Goal: Use online tool/utility: Utilize a website feature to perform a specific function

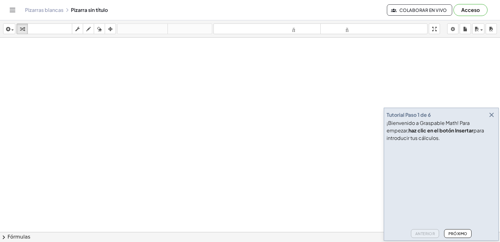
click at [462, 231] on font "Próximo" at bounding box center [458, 233] width 19 height 5
click at [491, 115] on icon "button" at bounding box center [492, 115] width 8 height 8
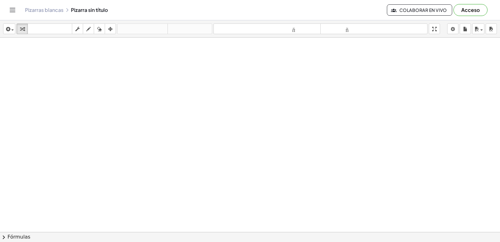
click at [122, 176] on div at bounding box center [250, 246] width 500 height 416
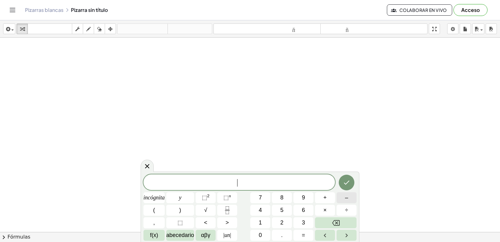
click at [348, 197] on font "–" at bounding box center [346, 197] width 3 height 6
click at [256, 218] on button "1" at bounding box center [260, 222] width 20 height 11
click at [304, 209] on font "6" at bounding box center [303, 210] width 3 height 6
click at [344, 186] on button "Hecho" at bounding box center [347, 182] width 16 height 16
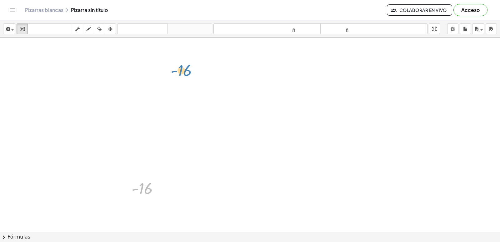
drag, startPoint x: 172, startPoint y: 125, endPoint x: 183, endPoint y: 88, distance: 37.9
drag, startPoint x: 183, startPoint y: 88, endPoint x: 58, endPoint y: 78, distance: 125.8
click at [58, 78] on div at bounding box center [250, 246] width 500 height 416
drag, startPoint x: 141, startPoint y: 180, endPoint x: 39, endPoint y: 52, distance: 163.4
click at [39, 52] on div "- 16 - 16" at bounding box center [250, 246] width 500 height 416
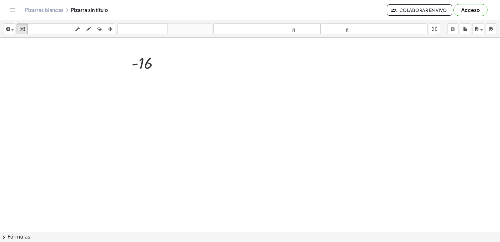
scroll to position [94, 0]
click at [141, 106] on div at bounding box center [142, 110] width 10 height 10
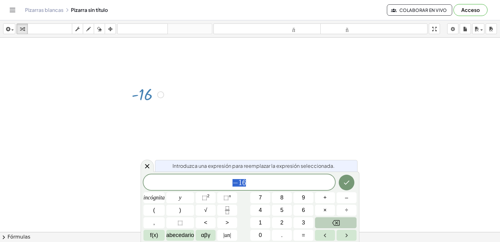
click at [345, 221] on button "Retroceso" at bounding box center [336, 222] width 42 height 11
click at [261, 232] on font "0" at bounding box center [260, 235] width 3 height 6
click at [347, 181] on icon "Hecho" at bounding box center [347, 183] width 8 height 8
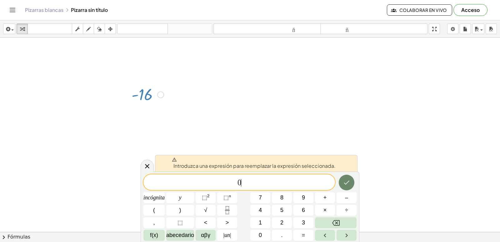
click at [346, 187] on button "Hecho" at bounding box center [347, 182] width 16 height 16
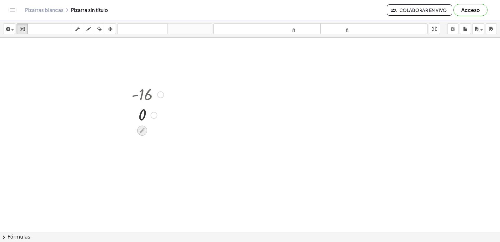
click at [145, 131] on div at bounding box center [142, 130] width 10 height 10
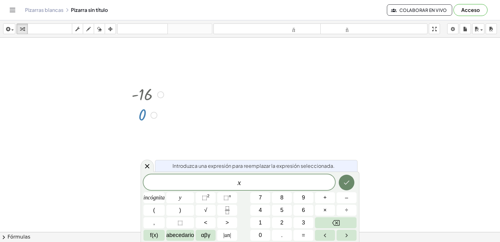
click at [348, 180] on icon "Hecho" at bounding box center [347, 183] width 8 height 8
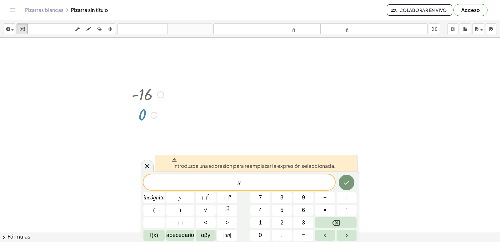
drag, startPoint x: 360, startPoint y: 174, endPoint x: 355, endPoint y: 177, distance: 5.6
click at [359, 175] on body "Actividades matemáticas fáciles de comprender Empezar Banco de actividades Trab…" at bounding box center [250, 121] width 500 height 242
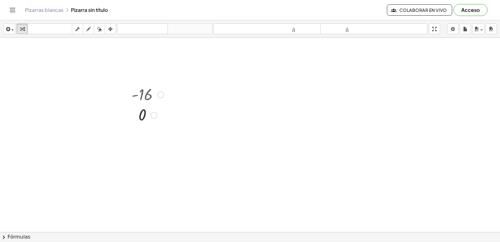
click at [145, 111] on div at bounding box center [147, 114] width 38 height 21
click at [284, 129] on div at bounding box center [250, 152] width 500 height 416
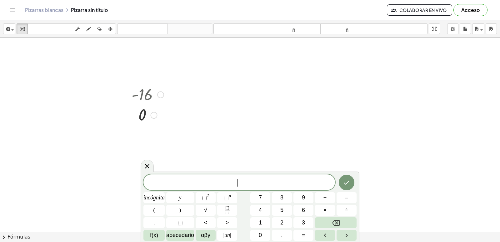
click at [141, 116] on div at bounding box center [147, 114] width 38 height 21
click at [323, 134] on div at bounding box center [250, 152] width 500 height 416
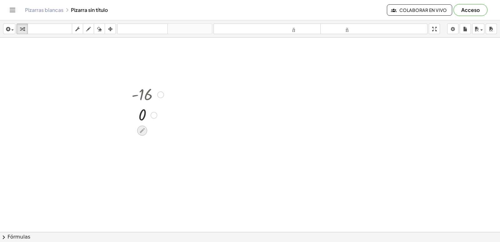
click at [141, 127] on icon at bounding box center [142, 130] width 7 height 7
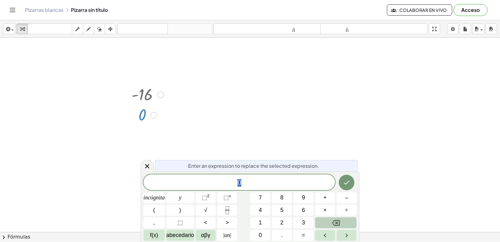
click at [342, 223] on button "Retroceso" at bounding box center [336, 222] width 42 height 11
click at [325, 206] on button "×" at bounding box center [325, 209] width 20 height 11
click at [336, 223] on icon "Retroceso" at bounding box center [336, 223] width 8 height 6
click at [340, 180] on button "Hecho" at bounding box center [347, 182] width 16 height 16
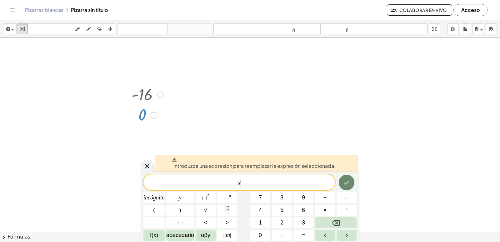
click at [344, 178] on button "Hecho" at bounding box center [347, 182] width 16 height 16
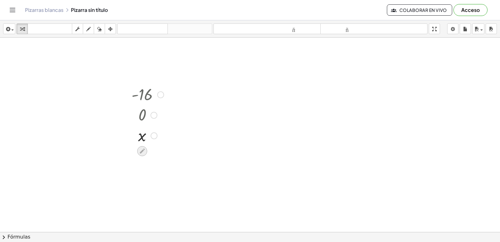
click at [145, 150] on icon at bounding box center [142, 151] width 7 height 7
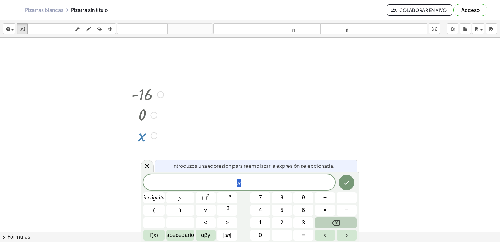
click at [344, 221] on button "Retroceso" at bounding box center [336, 222] width 42 height 11
click at [264, 223] on button "1" at bounding box center [260, 222] width 20 height 11
click at [344, 186] on button "Hecho" at bounding box center [347, 182] width 16 height 16
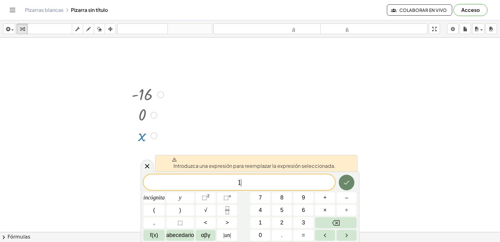
click at [346, 182] on icon "Hecho" at bounding box center [347, 183] width 8 height 8
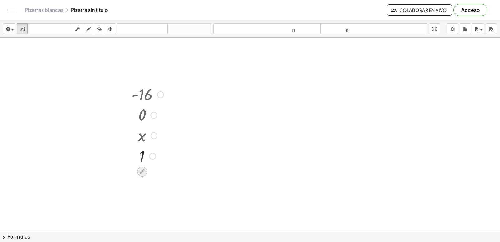
click at [144, 173] on icon at bounding box center [142, 171] width 7 height 7
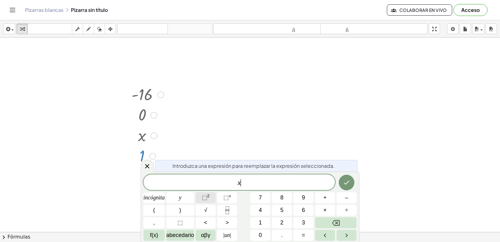
click at [211, 195] on button "⬚ 2" at bounding box center [206, 197] width 20 height 11
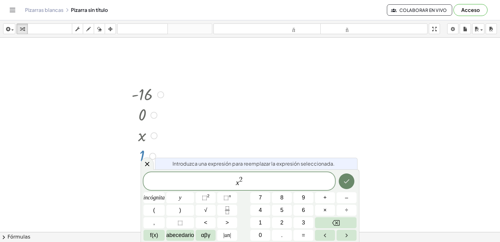
click at [343, 178] on icon "Hecho" at bounding box center [347, 181] width 8 height 8
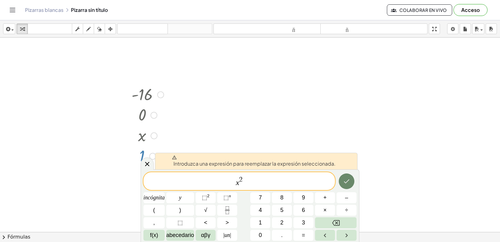
click at [347, 185] on icon "Hecho" at bounding box center [347, 181] width 8 height 8
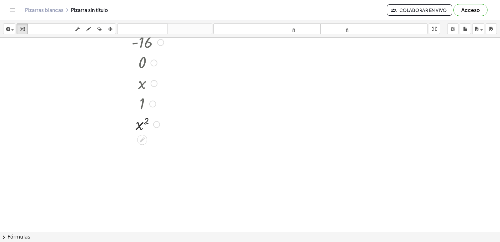
scroll to position [156, 0]
click at [330, 199] on div at bounding box center [250, 89] width 500 height 416
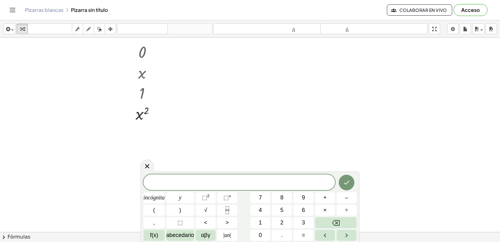
click at [138, 128] on div at bounding box center [250, 89] width 500 height 416
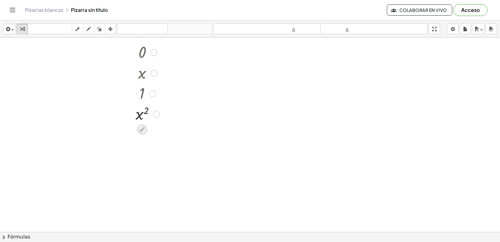
click at [139, 127] on icon at bounding box center [142, 129] width 7 height 7
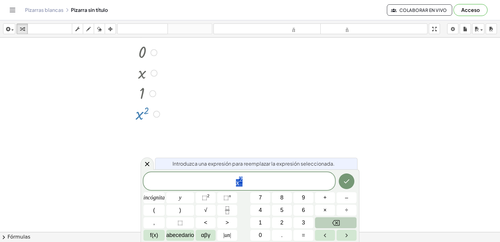
click at [339, 225] on icon "Retroceso" at bounding box center [336, 223] width 8 height 8
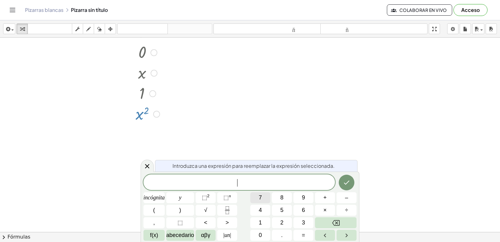
click at [257, 195] on button "7" at bounding box center [260, 197] width 20 height 11
click at [224, 198] on font "⬚" at bounding box center [226, 197] width 5 height 6
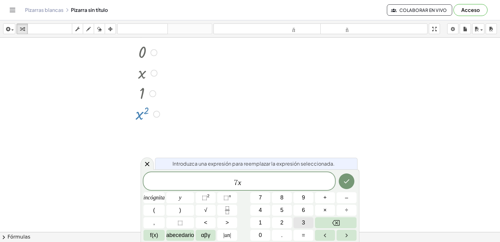
click at [301, 222] on button "3" at bounding box center [304, 222] width 20 height 11
click at [349, 184] on icon "Hecho" at bounding box center [347, 181] width 8 height 8
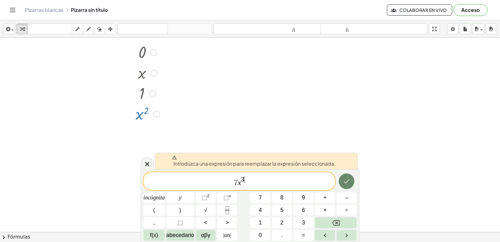
click at [342, 179] on button "Hecho" at bounding box center [347, 181] width 16 height 16
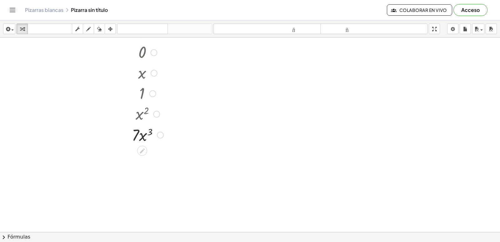
click at [146, 152] on div at bounding box center [142, 151] width 10 height 10
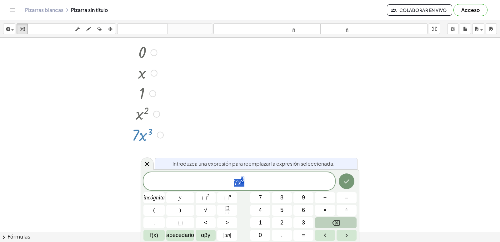
click at [331, 219] on button "Retroceso" at bounding box center [336, 222] width 42 height 11
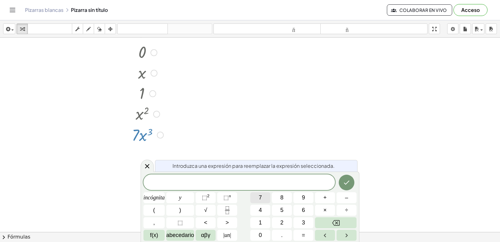
click at [262, 198] on font "7" at bounding box center [260, 197] width 3 height 6
click at [220, 199] on button "⬚ n" at bounding box center [227, 197] width 20 height 11
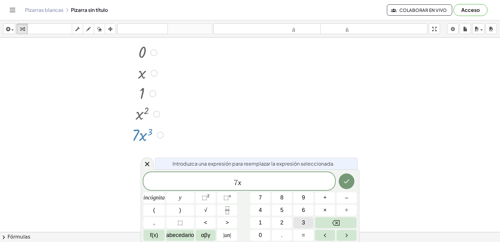
click at [303, 221] on font "3" at bounding box center [303, 222] width 3 height 6
click at [323, 198] on button "+" at bounding box center [325, 197] width 20 height 11
click at [269, 210] on button "4" at bounding box center [260, 209] width 20 height 11
click at [233, 195] on button "⬚ n" at bounding box center [227, 197] width 20 height 11
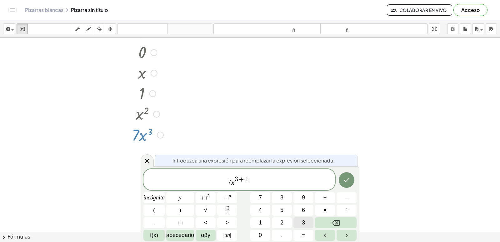
click at [305, 222] on button "3" at bounding box center [304, 222] width 20 height 11
click at [321, 197] on button "+" at bounding box center [325, 197] width 20 height 11
click at [281, 218] on button "2" at bounding box center [282, 222] width 20 height 11
click at [340, 198] on button "–" at bounding box center [347, 197] width 20 height 11
click at [263, 224] on button "1" at bounding box center [260, 222] width 20 height 11
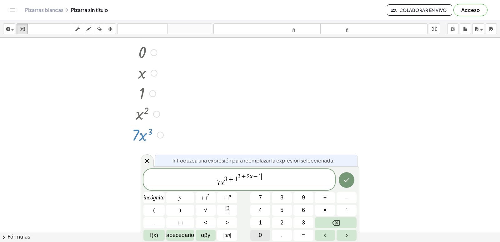
click at [264, 237] on button "0" at bounding box center [260, 234] width 20 height 11
click at [344, 180] on icon "Hecho" at bounding box center [347, 180] width 8 height 8
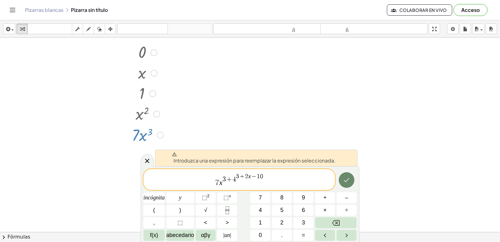
click at [344, 180] on icon "Hecho" at bounding box center [347, 180] width 8 height 8
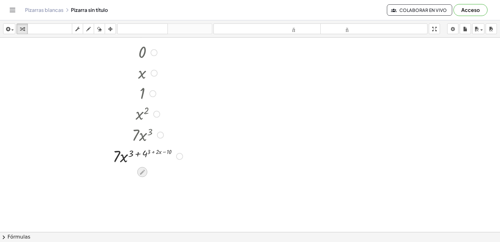
click at [142, 170] on icon at bounding box center [142, 172] width 7 height 7
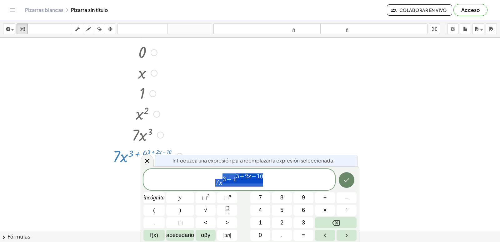
click at [350, 174] on button "Hecho" at bounding box center [347, 180] width 16 height 16
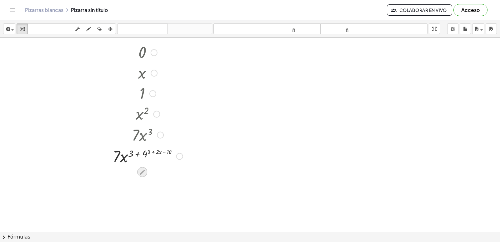
click at [142, 172] on icon at bounding box center [142, 171] width 5 height 5
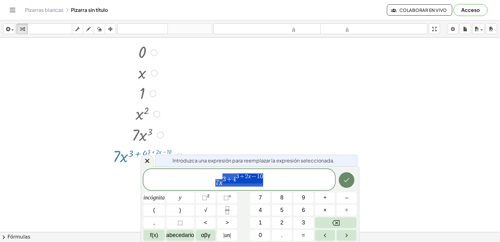
click at [346, 183] on icon "Hecho" at bounding box center [347, 180] width 8 height 8
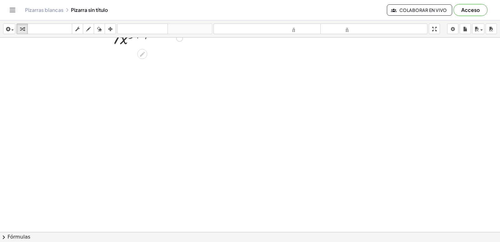
scroll to position [285, 0]
click at [307, 116] on div at bounding box center [250, 44] width 500 height 582
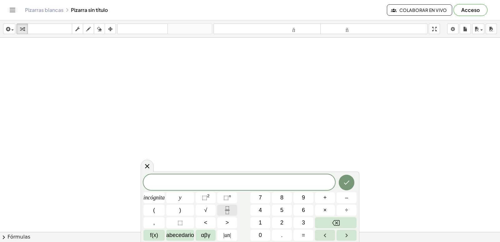
click at [226, 208] on icon "Fracción" at bounding box center [228, 210] width 8 height 8
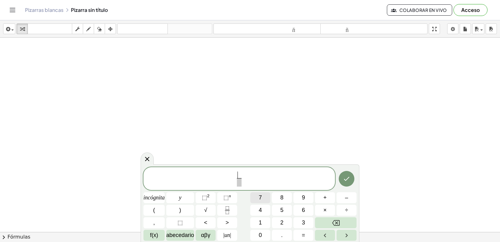
click at [262, 194] on button "7" at bounding box center [260, 197] width 20 height 11
click at [224, 194] on button "⬚ n" at bounding box center [227, 197] width 20 height 11
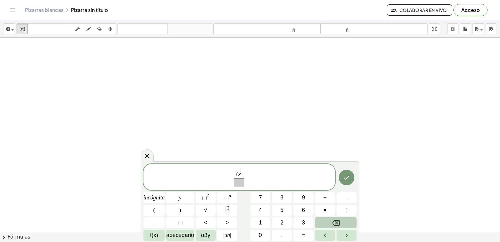
click at [346, 224] on button "Retroceso" at bounding box center [336, 222] width 42 height 11
click at [346, 225] on button "Retroceso" at bounding box center [336, 222] width 42 height 11
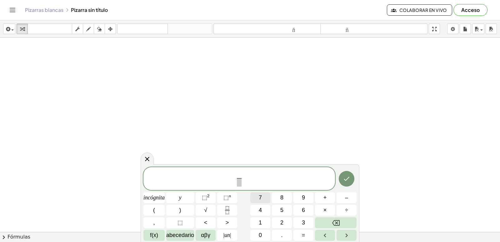
click at [265, 197] on button "7" at bounding box center [260, 197] width 20 height 11
click at [238, 182] on span "​" at bounding box center [239, 182] width 5 height 8
click at [228, 196] on font "⬚" at bounding box center [226, 197] width 5 height 6
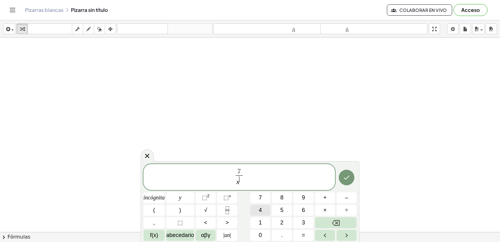
click at [256, 209] on button "4" at bounding box center [260, 209] width 20 height 11
click at [348, 174] on icon "Hecho" at bounding box center [347, 178] width 8 height 8
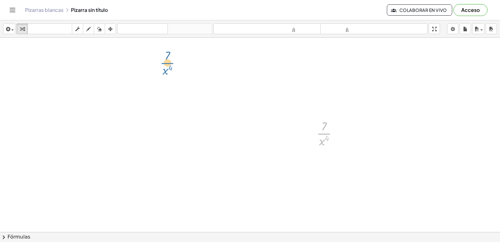
drag, startPoint x: 161, startPoint y: 70, endPoint x: 164, endPoint y: 63, distance: 7.7
drag, startPoint x: 166, startPoint y: 62, endPoint x: 322, endPoint y: 137, distance: 173.3
click at [322, 137] on div at bounding box center [330, 132] width 32 height 31
drag, startPoint x: 339, startPoint y: 139, endPoint x: 358, endPoint y: 136, distance: 19.6
click at [359, 136] on div "- 16 0 x 1 x 2 · 7 · x 3 · 7 · x ( + 3 + 4 ( + 3 + · 2 · x − 10 ) ) 4 · 7 · x 4" at bounding box center [250, 44] width 500 height 582
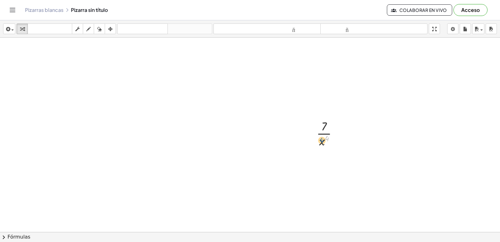
drag, startPoint x: 327, startPoint y: 136, endPoint x: 325, endPoint y: 139, distance: 3.4
click at [325, 139] on div at bounding box center [330, 132] width 32 height 31
drag, startPoint x: 316, startPoint y: 129, endPoint x: 221, endPoint y: 67, distance: 114.5
click at [221, 67] on div at bounding box center [216, 70] width 9 height 34
drag, startPoint x: 150, startPoint y: 67, endPoint x: 443, endPoint y: 194, distance: 319.8
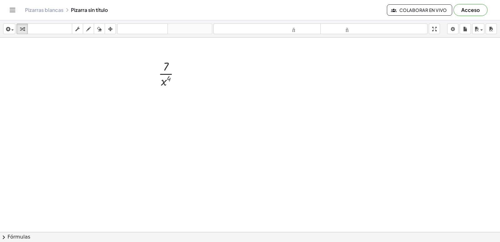
click at [443, 194] on div at bounding box center [250, 44] width 500 height 582
click at [163, 92] on icon at bounding box center [166, 94] width 7 height 7
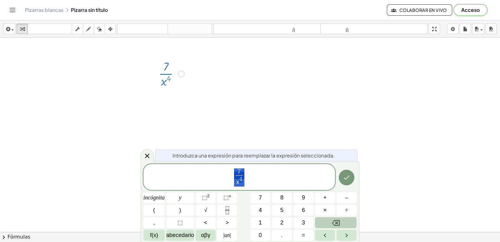
click at [336, 224] on icon "Retroceso" at bounding box center [336, 223] width 8 height 8
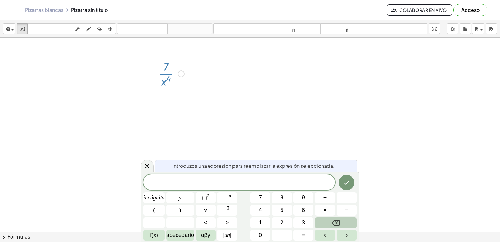
click at [336, 224] on icon "Retroceso" at bounding box center [336, 223] width 8 height 8
click at [258, 194] on button "7" at bounding box center [260, 197] width 20 height 11
click at [225, 194] on span "⬚ n" at bounding box center [228, 197] width 8 height 8
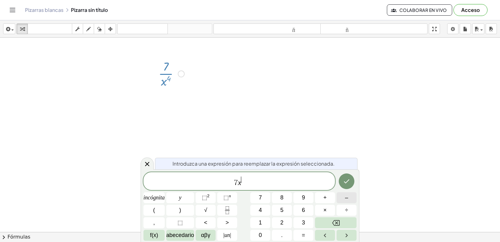
click at [341, 195] on button "–" at bounding box center [347, 197] width 20 height 11
click at [256, 206] on button "4" at bounding box center [260, 209] width 20 height 11
click at [344, 181] on icon "Hecho" at bounding box center [347, 181] width 8 height 8
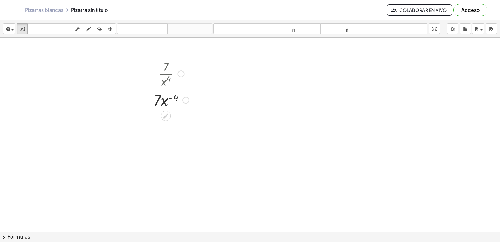
drag, startPoint x: 166, startPoint y: 114, endPoint x: 198, endPoint y: 116, distance: 32.3
click at [166, 114] on icon at bounding box center [166, 116] width 7 height 7
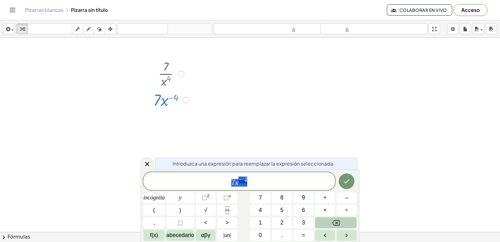
click at [331, 220] on button "Retroceso" at bounding box center [336, 222] width 42 height 11
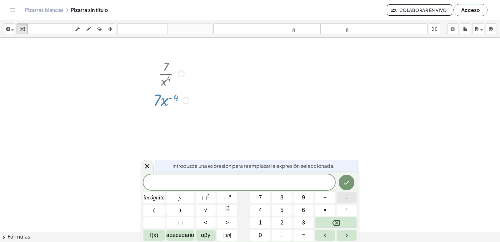
click at [346, 199] on font "–" at bounding box center [346, 197] width 3 height 6
click at [264, 212] on button "4" at bounding box center [260, 209] width 20 height 11
click at [324, 209] on font "×" at bounding box center [325, 210] width 3 height 6
click at [260, 195] on font "7" at bounding box center [260, 197] width 3 height 6
click at [226, 197] on font "⬚" at bounding box center [226, 197] width 5 height 6
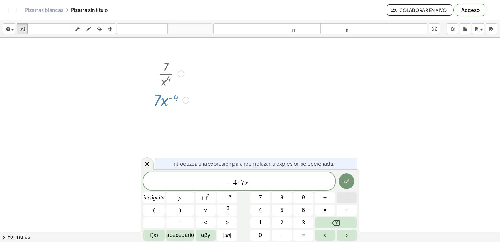
click at [345, 197] on font "–" at bounding box center [346, 197] width 3 height 6
click at [259, 205] on button "4" at bounding box center [260, 209] width 20 height 11
click at [264, 222] on button "1" at bounding box center [260, 222] width 20 height 11
click at [333, 221] on icon "Retroceso" at bounding box center [336, 223] width 8 height 8
click at [344, 198] on button "–" at bounding box center [347, 197] width 20 height 11
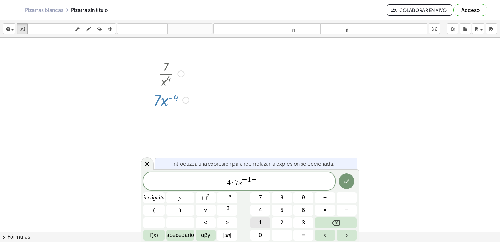
click at [262, 219] on span "1" at bounding box center [260, 222] width 3 height 8
click at [346, 179] on icon "Hecho" at bounding box center [347, 181] width 8 height 8
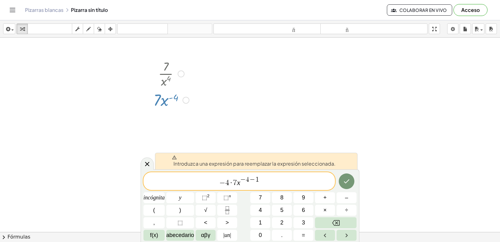
click at [345, 174] on button "Hecho" at bounding box center [347, 181] width 16 height 16
